Goal: Task Accomplishment & Management: Manage account settings

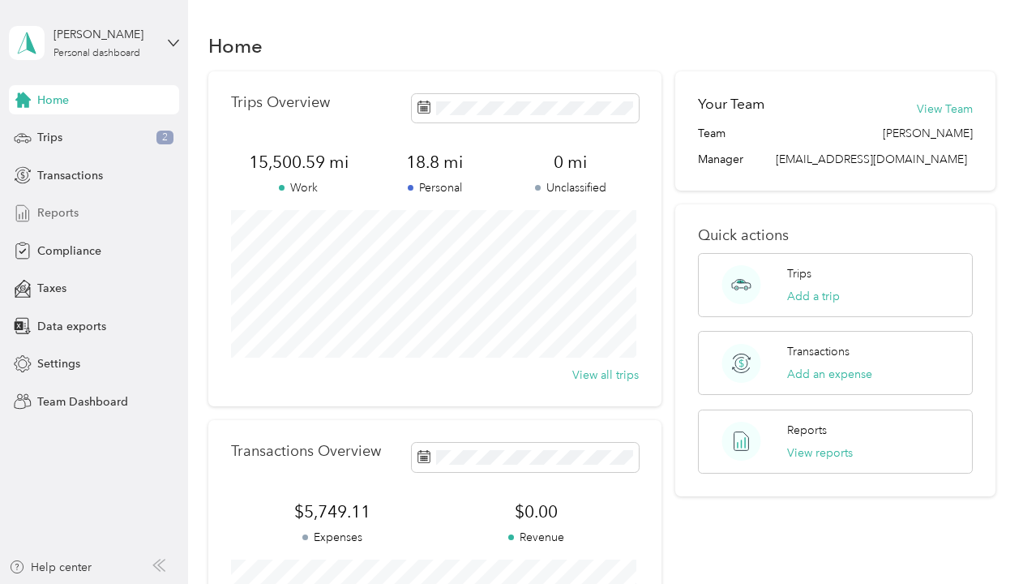
click at [66, 212] on span "Reports" at bounding box center [57, 212] width 41 height 17
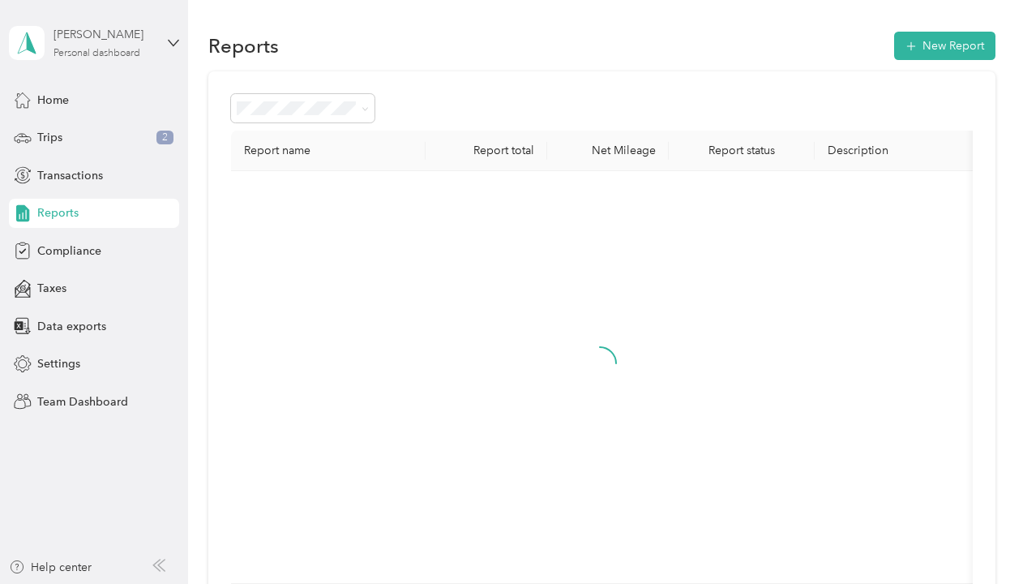
click at [151, 46] on div "[PERSON_NAME] Personal dashboard" at bounding box center [104, 42] width 101 height 32
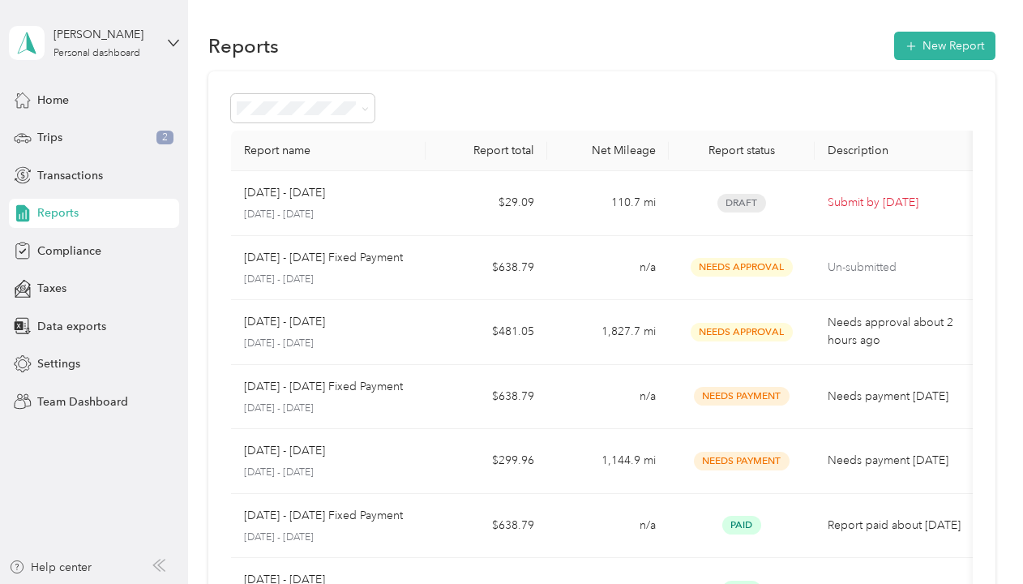
click at [109, 144] on div "Team dashboard Personal dashboard Log out" at bounding box center [179, 170] width 319 height 102
click at [146, 49] on div "[PERSON_NAME] Personal dashboard" at bounding box center [104, 42] width 101 height 32
click at [85, 135] on div "Team dashboard" at bounding box center [179, 132] width 319 height 28
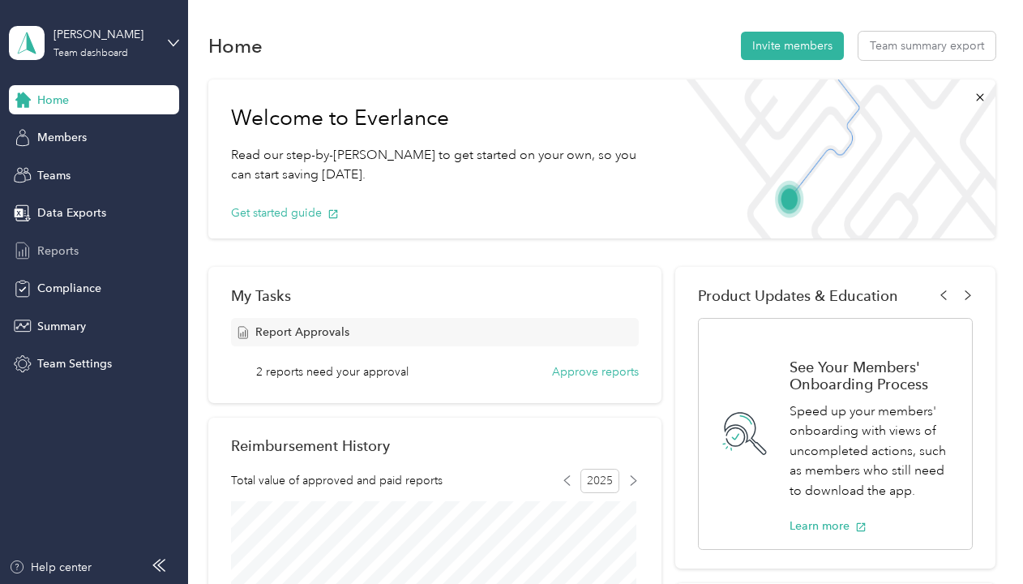
click at [76, 252] on span "Reports" at bounding box center [57, 250] width 41 height 17
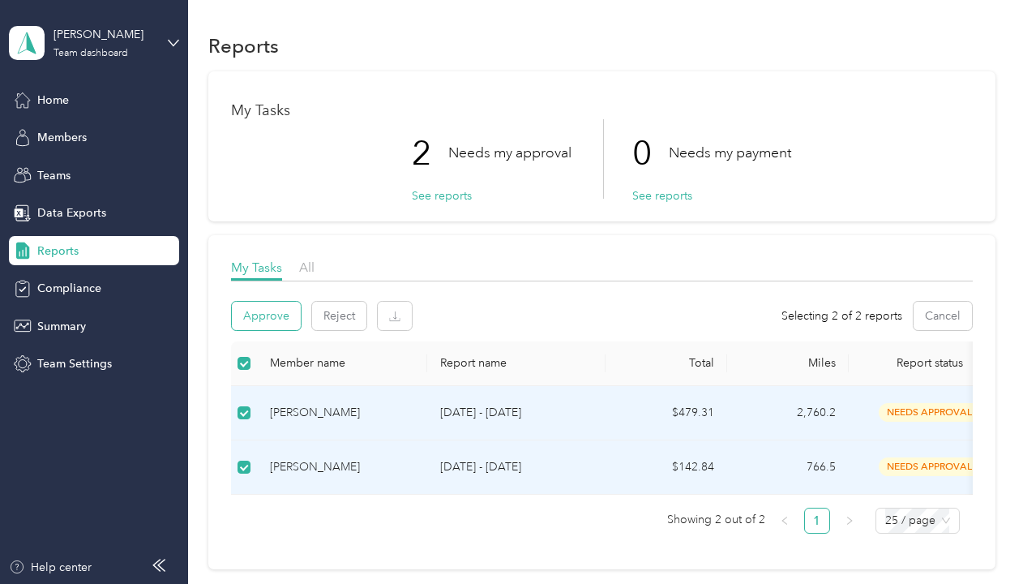
click at [271, 322] on button "Approve" at bounding box center [266, 316] width 69 height 28
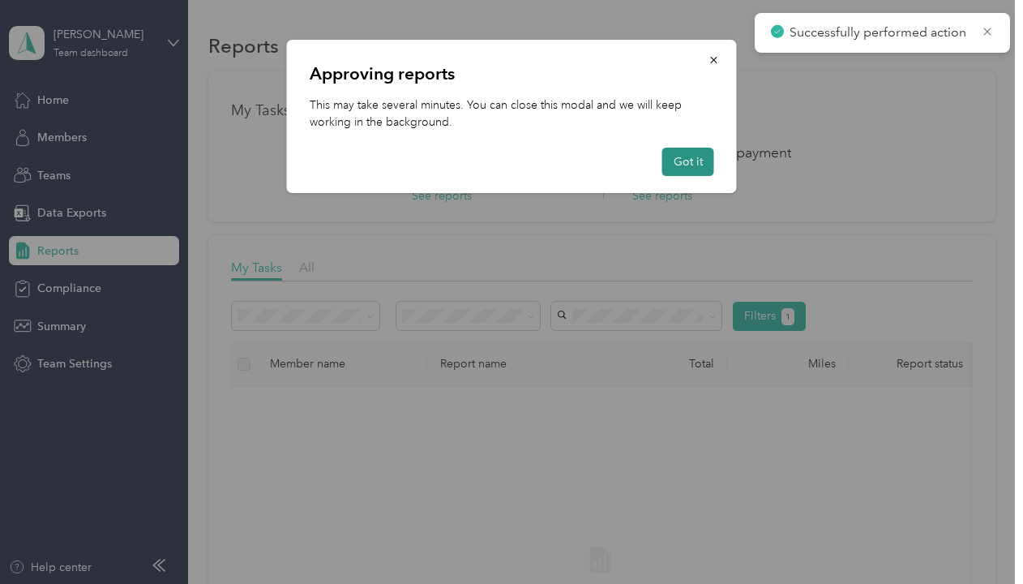
click at [671, 156] on button "Got it" at bounding box center [688, 162] width 52 height 28
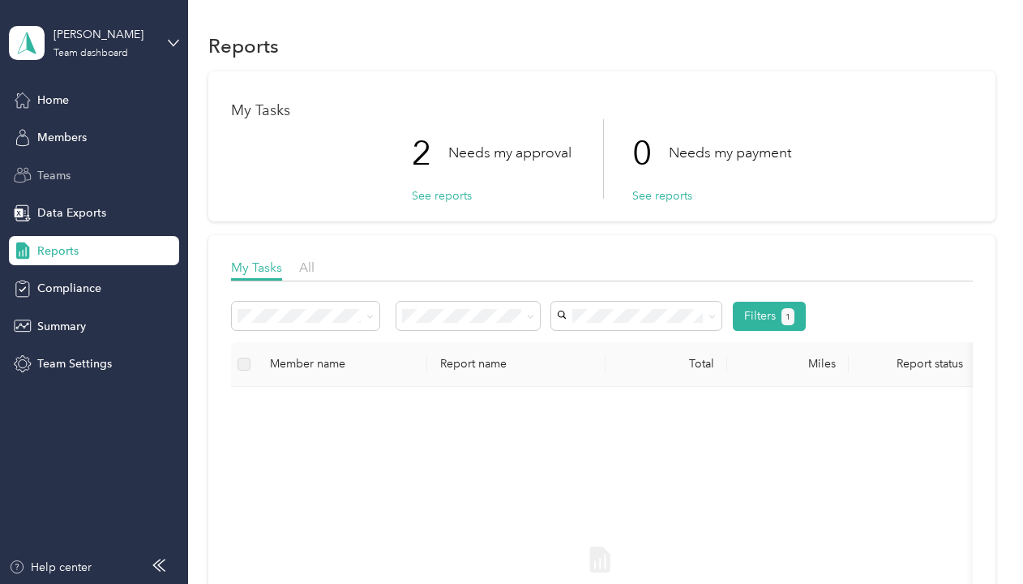
click at [62, 173] on span "Teams" at bounding box center [53, 175] width 33 height 17
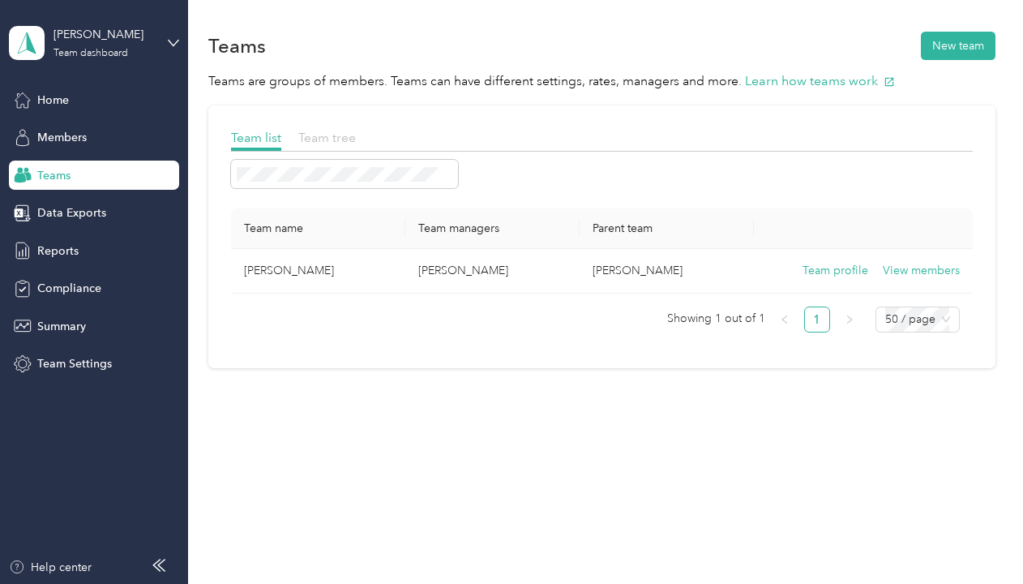
click at [323, 139] on span "Team tree" at bounding box center [327, 137] width 58 height 15
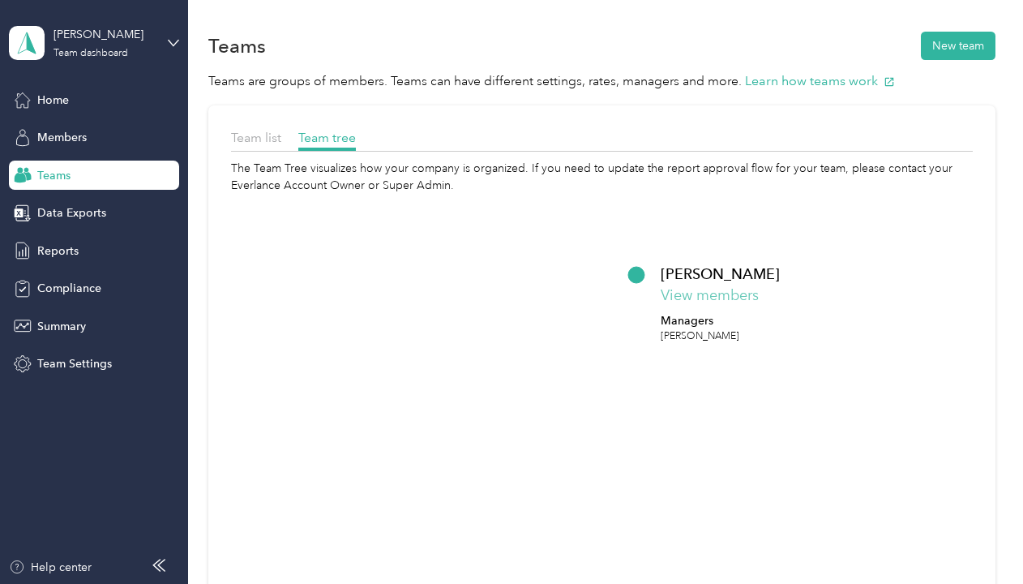
click at [666, 293] on button "View members" at bounding box center [710, 296] width 98 height 22
